Goal: Download file/media

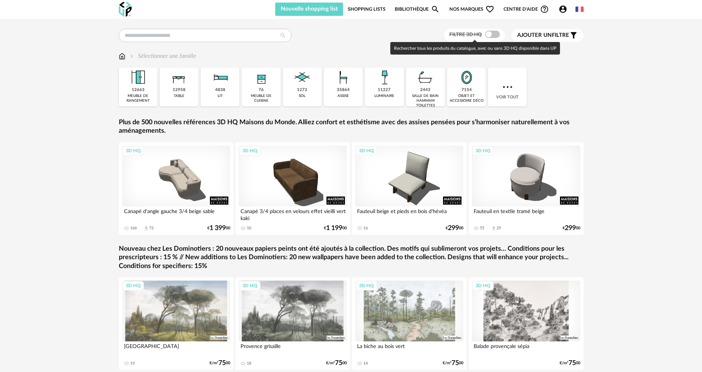
click at [498, 34] on span at bounding box center [492, 34] width 15 height 7
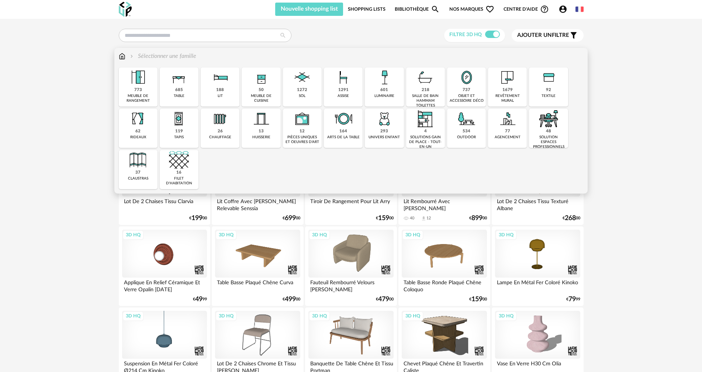
click at [301, 75] on img at bounding box center [302, 77] width 20 height 20
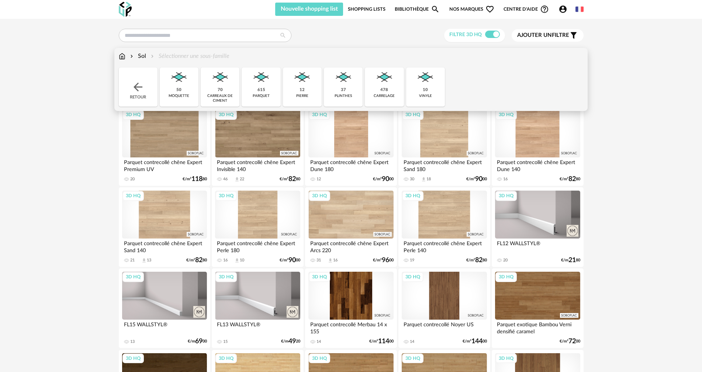
click at [219, 81] on img at bounding box center [220, 77] width 20 height 20
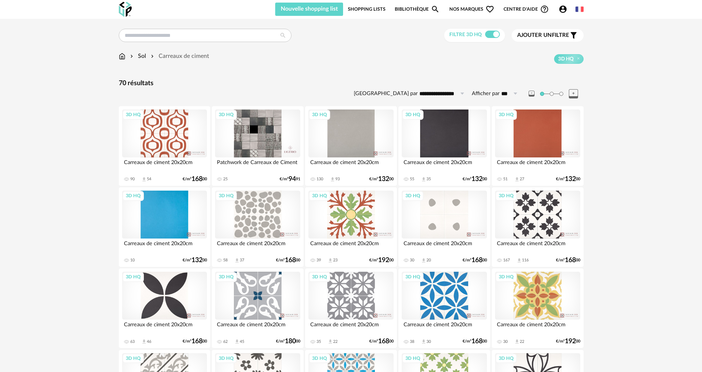
click at [257, 137] on div "3D HQ" at bounding box center [257, 134] width 85 height 48
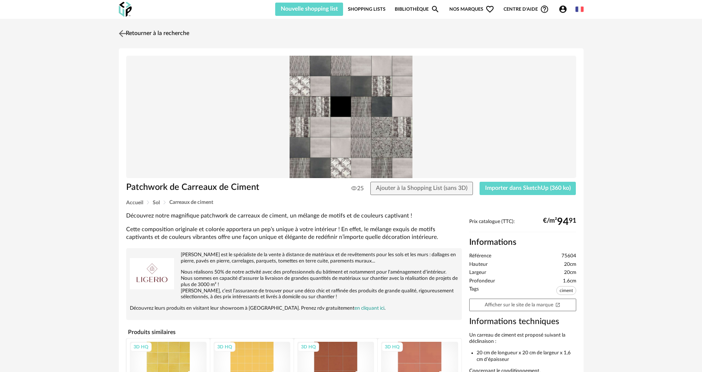
click at [121, 32] on img at bounding box center [122, 33] width 11 height 11
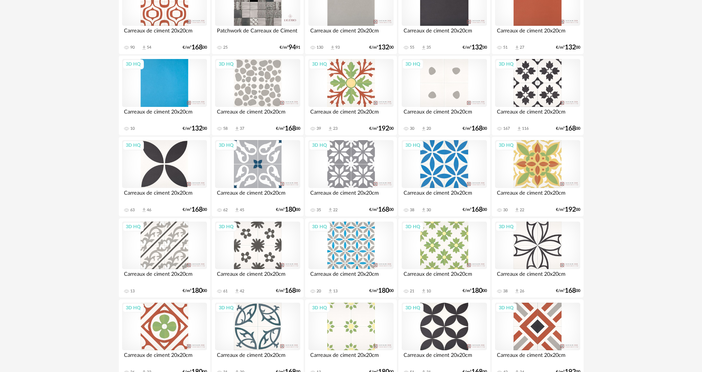
scroll to position [134, 0]
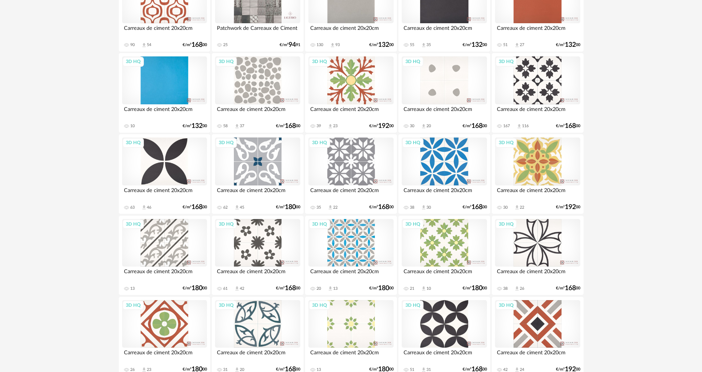
click at [543, 87] on div "3D HQ" at bounding box center [537, 80] width 85 height 48
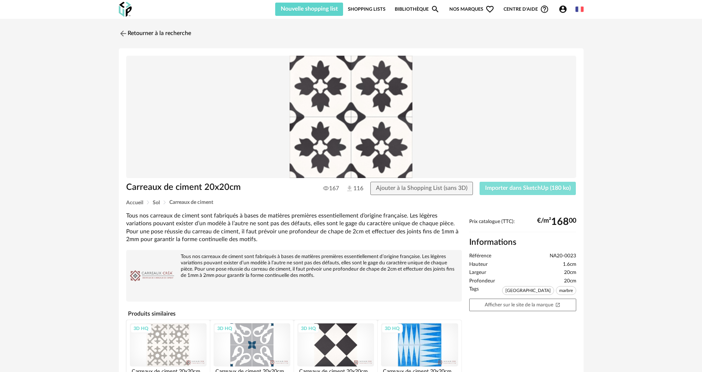
click at [516, 188] on span "Importer dans SketchUp (180 ko)" at bounding box center [528, 188] width 86 height 6
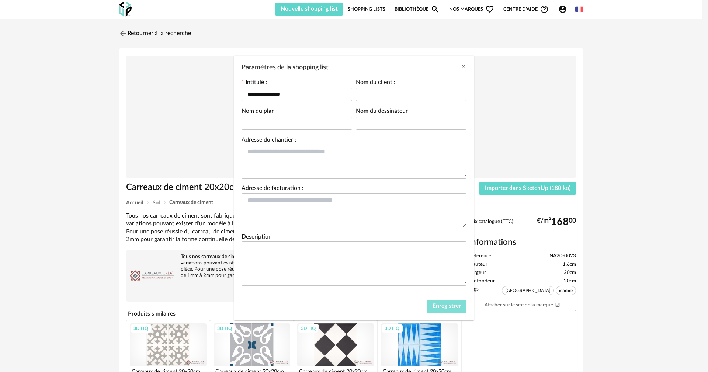
click at [444, 310] on button "Enregistrer" at bounding box center [446, 306] width 39 height 13
